Goal: Transaction & Acquisition: Book appointment/travel/reservation

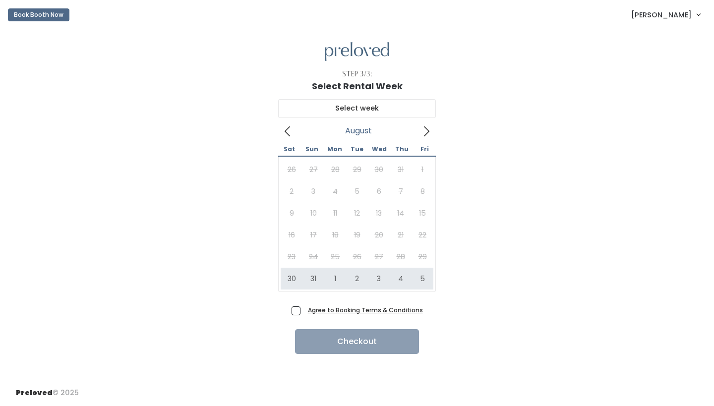
click at [304, 309] on span "Agree to Booking Terms & Conditions" at bounding box center [363, 310] width 119 height 10
click at [304, 309] on input "Agree to Booking Terms & Conditions" at bounding box center [307, 308] width 6 height 6
checkbox input "true"
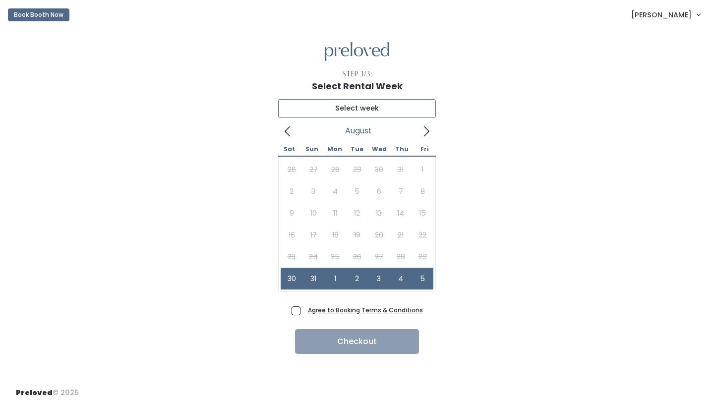
type input "August 30 to September 5"
drag, startPoint x: 300, startPoint y: 278, endPoint x: 297, endPoint y: 285, distance: 8.2
click at [304, 313] on span "Agree to Booking Terms & Conditions" at bounding box center [363, 310] width 119 height 10
click at [304, 311] on input "Agree to Booking Terms & Conditions" at bounding box center [307, 308] width 6 height 6
checkbox input "true"
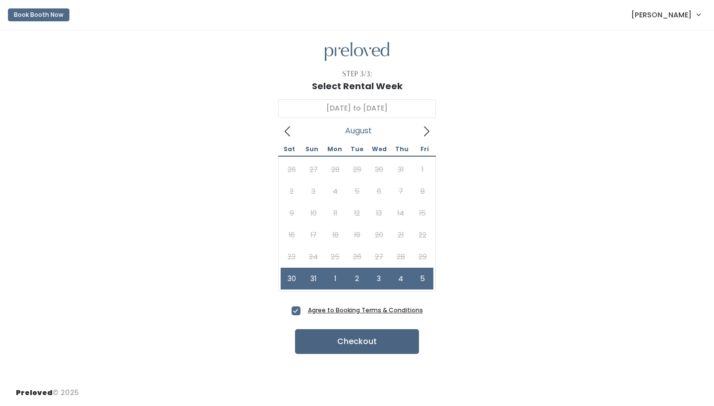
click at [347, 343] on button "Checkout" at bounding box center [357, 341] width 124 height 25
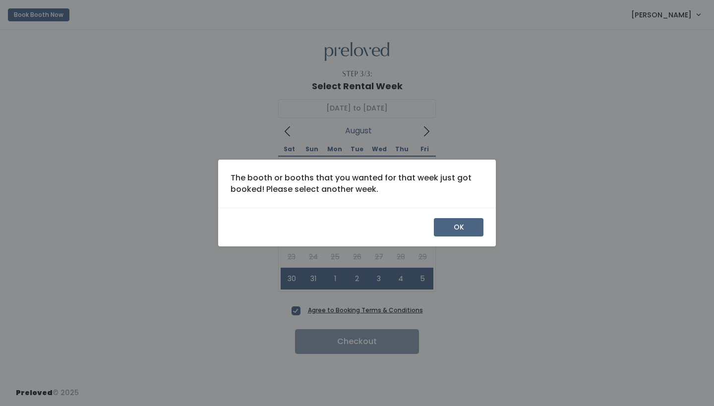
click at [469, 231] on button "OK" at bounding box center [459, 227] width 50 height 19
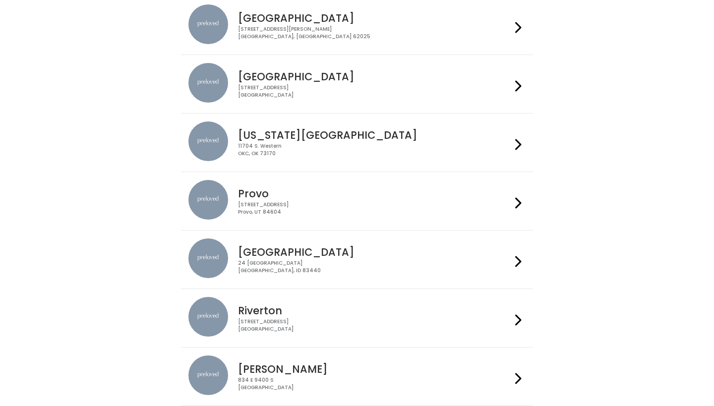
click at [272, 73] on h4 "[GEOGRAPHIC_DATA]" at bounding box center [374, 76] width 273 height 11
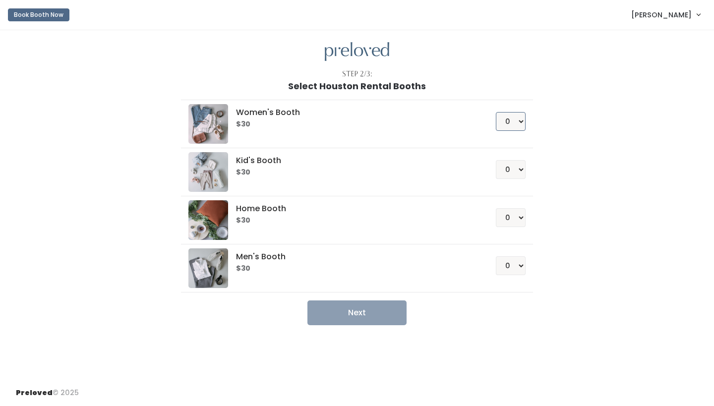
select select "1"
click at [375, 306] on button "Next" at bounding box center [356, 313] width 99 height 25
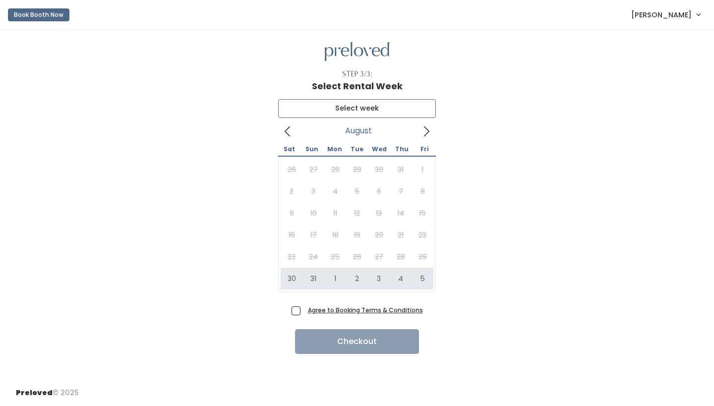
type input "[DATE] to [DATE]"
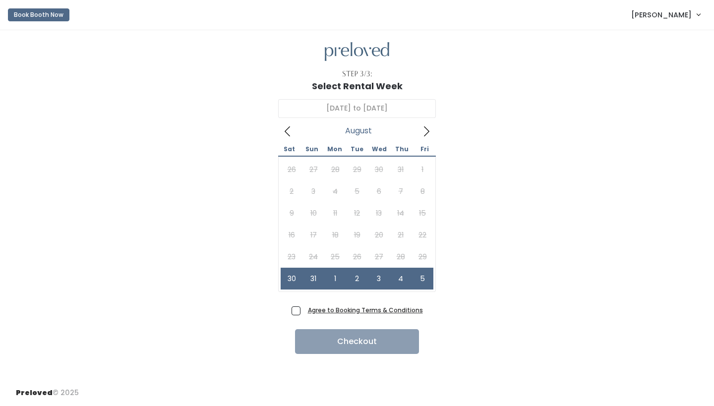
click at [304, 310] on span "Agree to Booking Terms & Conditions" at bounding box center [363, 310] width 119 height 10
click at [304, 310] on input "Agree to Booking Terms & Conditions" at bounding box center [307, 308] width 6 height 6
checkbox input "true"
click at [316, 328] on form "Agree to Booking Terms & Conditions Checkout" at bounding box center [357, 329] width 131 height 49
click at [341, 338] on button "Checkout" at bounding box center [357, 341] width 124 height 25
